Goal: Task Accomplishment & Management: Manage account settings

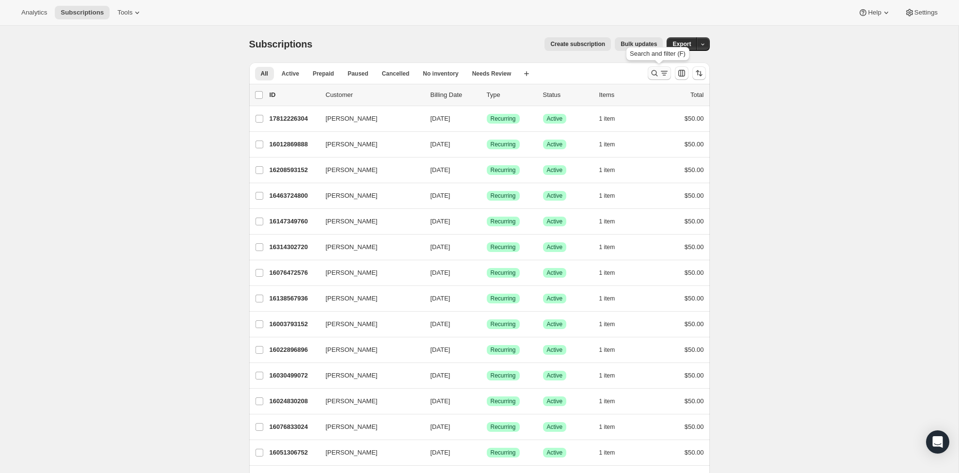
click at [661, 70] on icon "Search and filter results" at bounding box center [664, 73] width 10 height 10
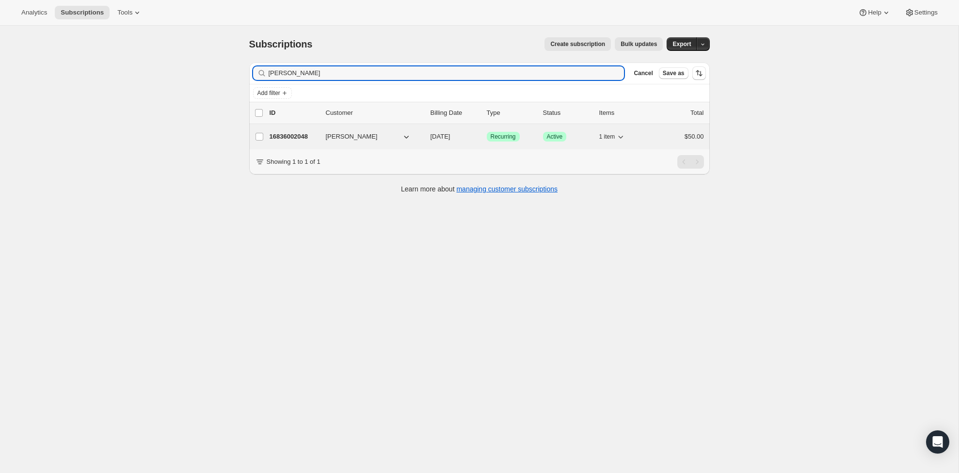
type input "Chris lee"
click at [311, 134] on p "16836002048" at bounding box center [294, 137] width 48 height 10
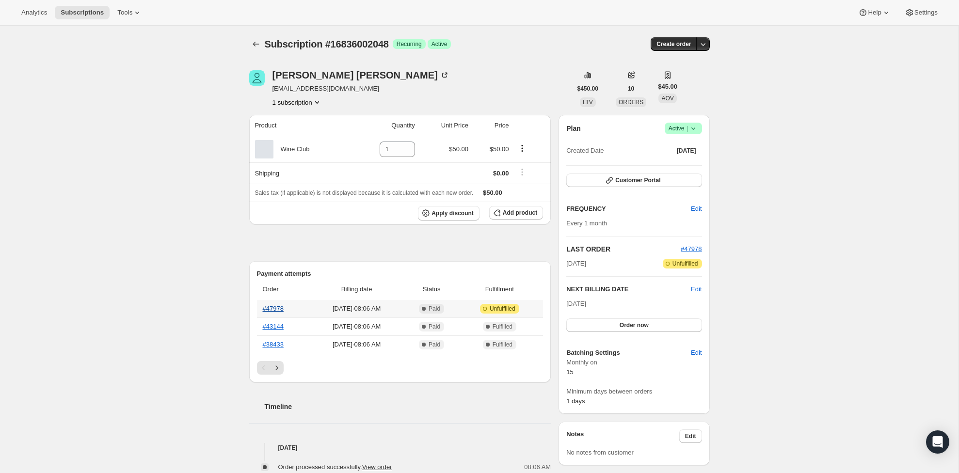
click at [281, 308] on link "#47978" at bounding box center [273, 308] width 21 height 7
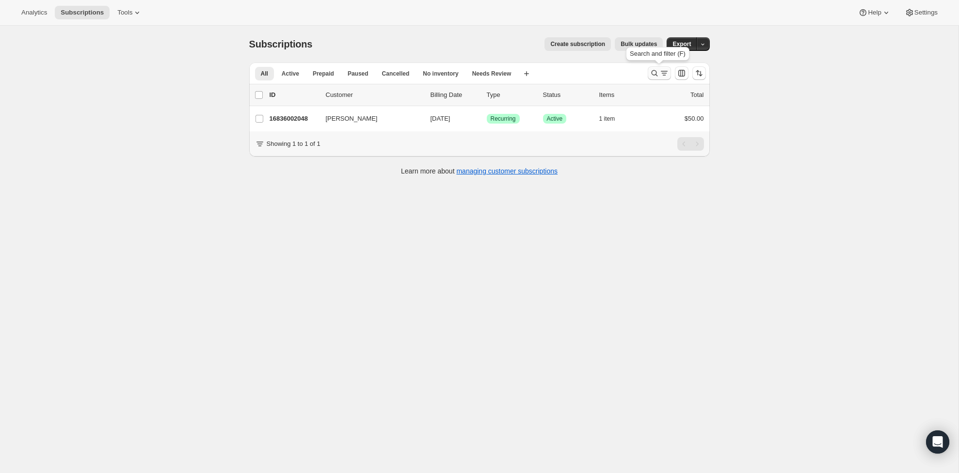
click at [652, 80] on button "Search and filter results" at bounding box center [659, 73] width 23 height 14
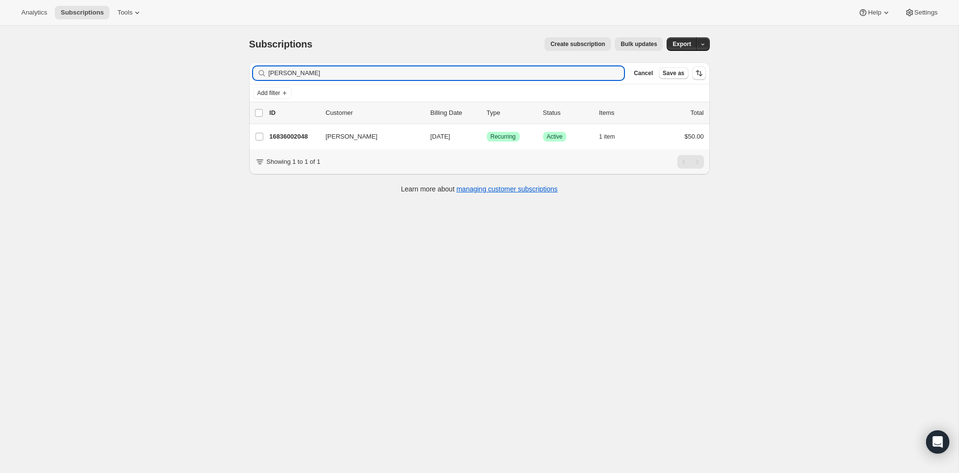
drag, startPoint x: 300, startPoint y: 72, endPoint x: 241, endPoint y: 71, distance: 59.2
click at [241, 71] on div "Filter subscribers [PERSON_NAME] Clear Cancel Save as Add filter 0 selected Upd…" at bounding box center [475, 129] width 468 height 149
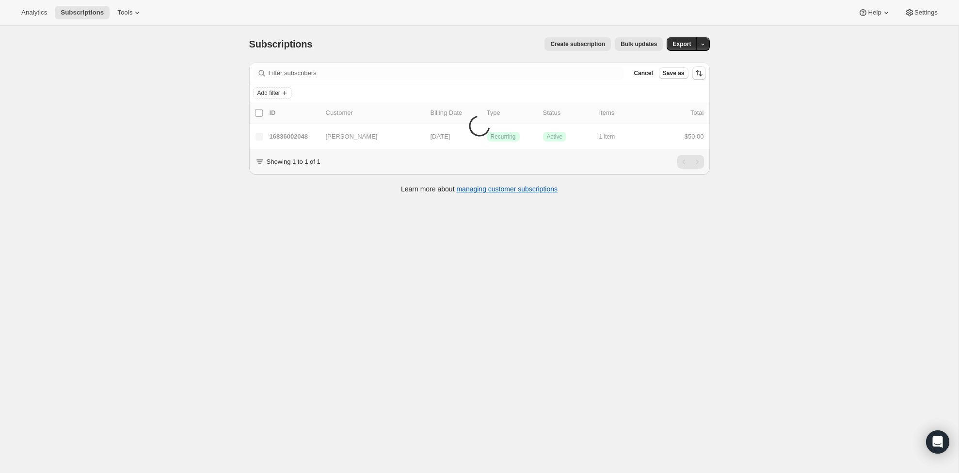
click at [201, 64] on div "Subscriptions. This page is ready Subscriptions Create subscription Bulk update…" at bounding box center [479, 262] width 958 height 473
